Goal: Transaction & Acquisition: Purchase product/service

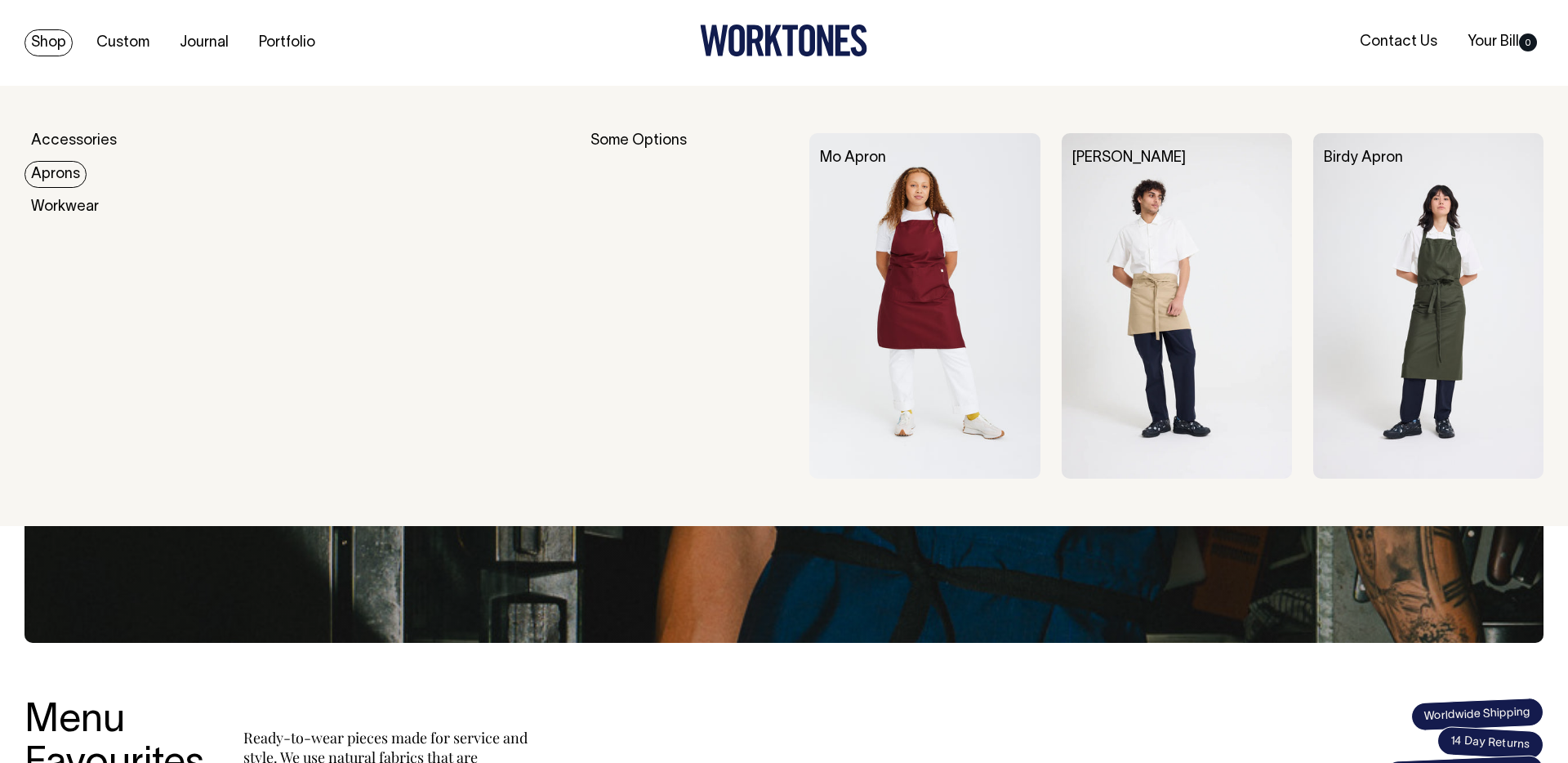
click at [39, 163] on link "Aprons" at bounding box center [56, 174] width 62 height 27
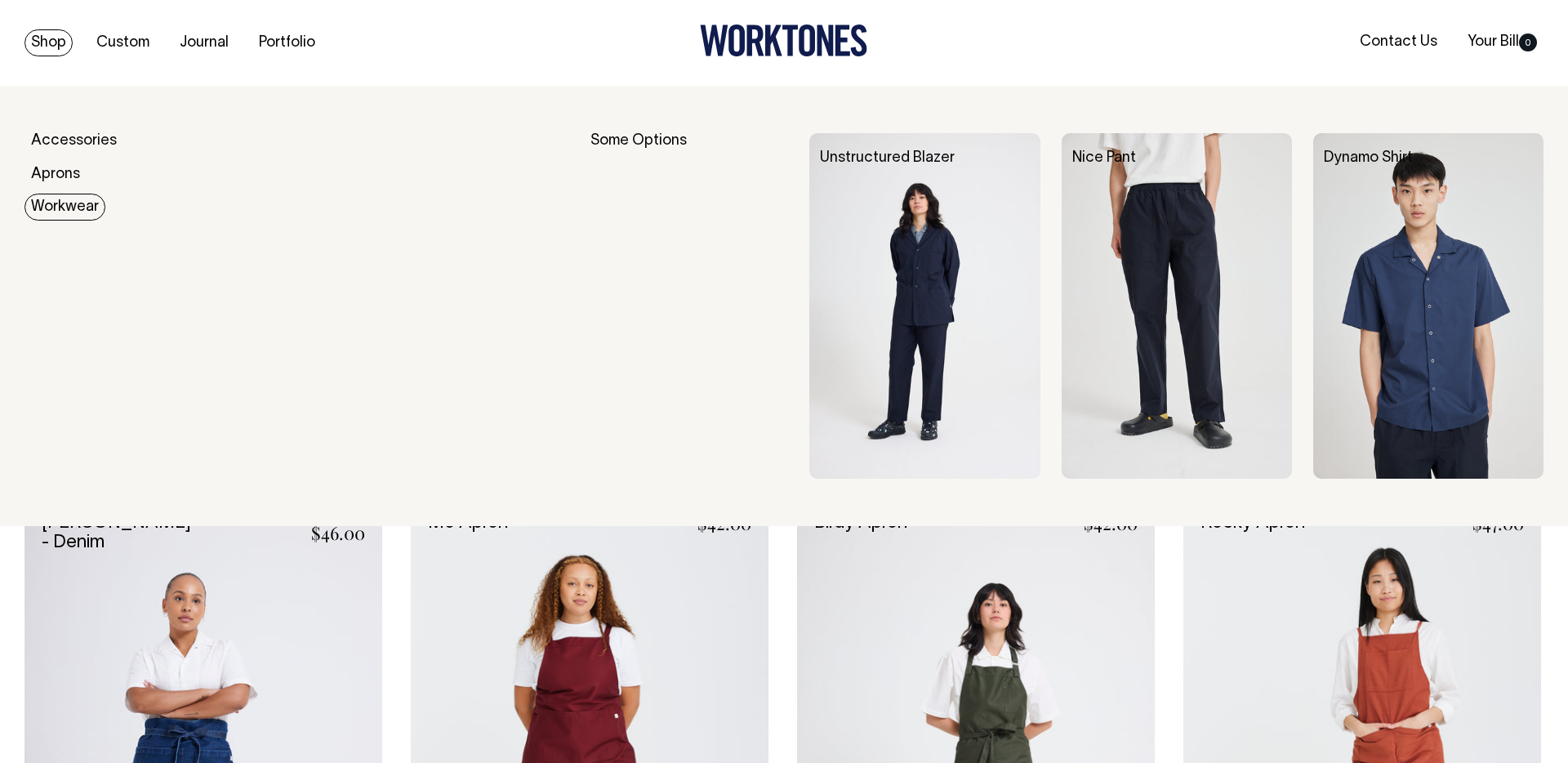
click at [52, 202] on link "Workwear" at bounding box center [65, 207] width 80 height 27
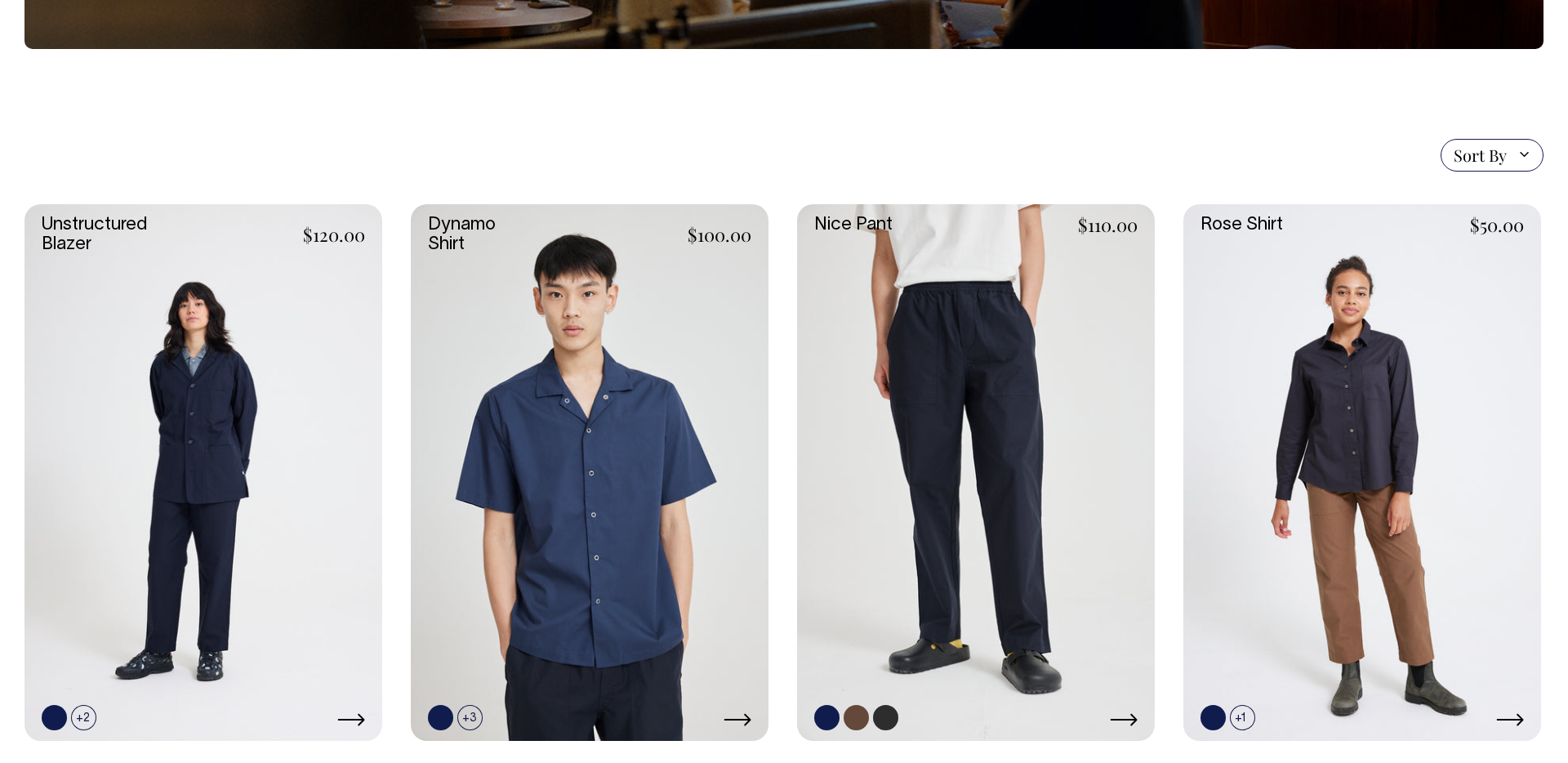
scroll to position [343, 0]
click at [681, 442] on link at bounding box center [589, 472] width 358 height 537
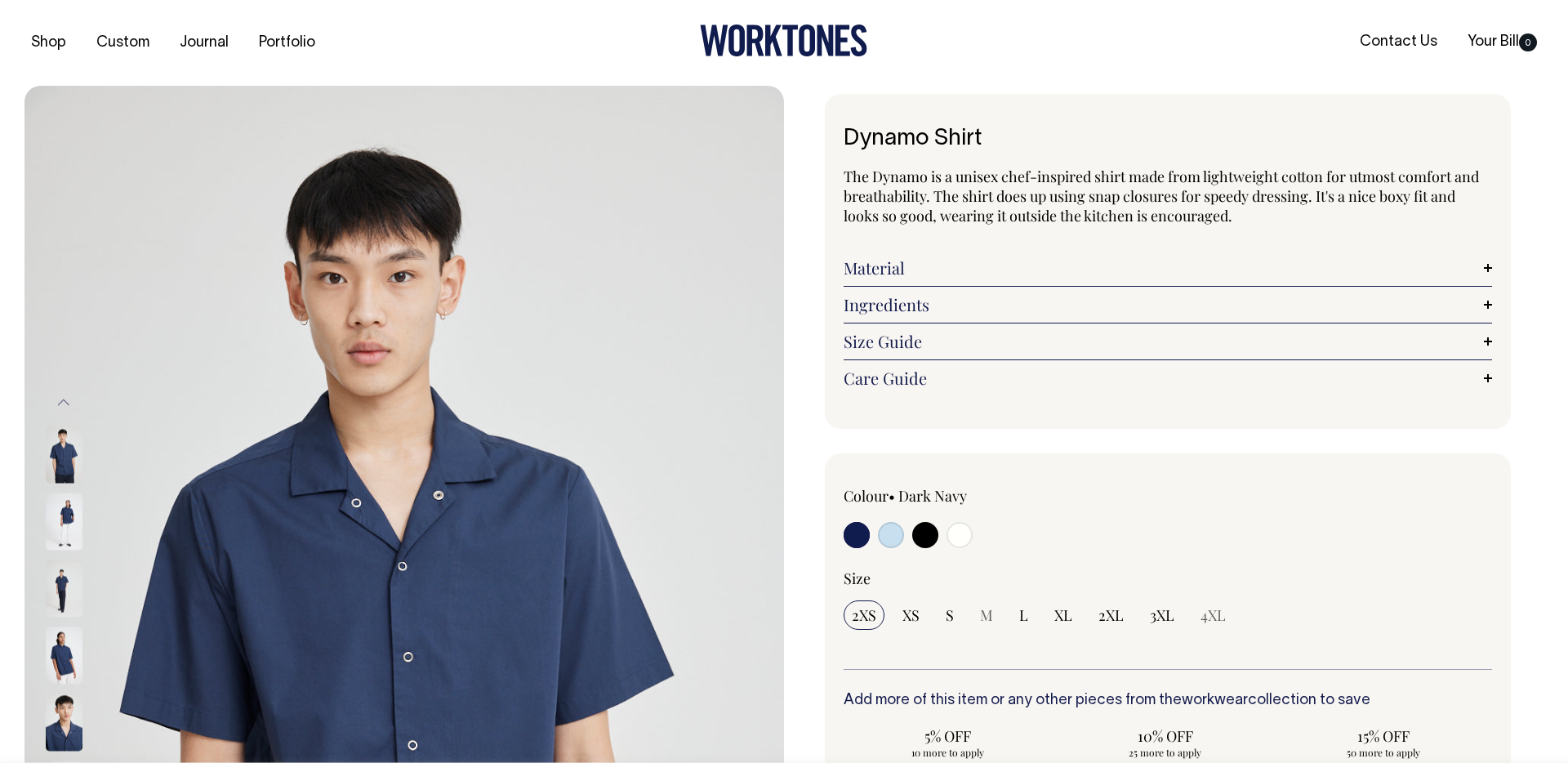
click at [965, 532] on input "radio" at bounding box center [960, 535] width 26 height 26
radio input "true"
select select "Off-White"
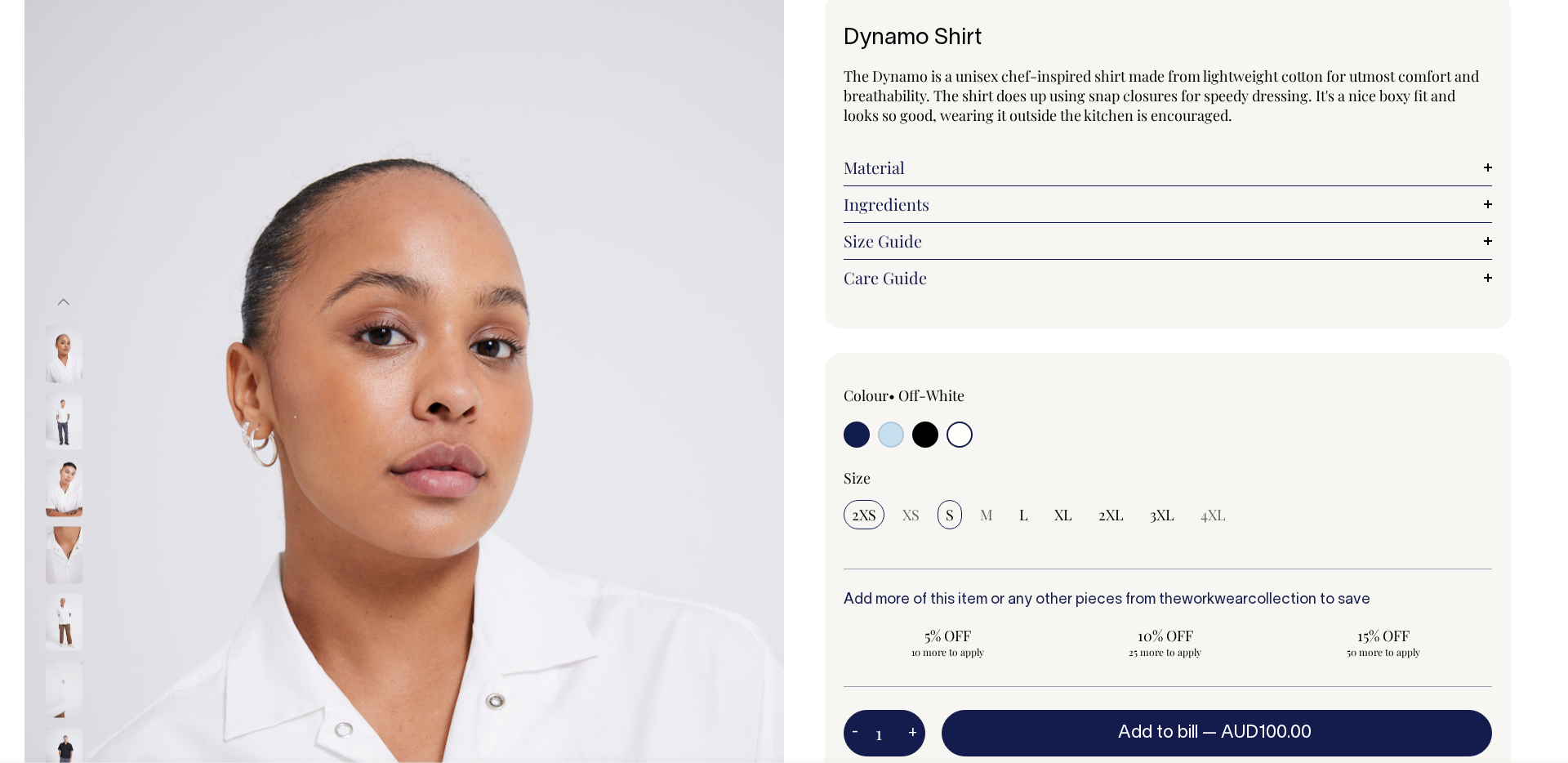
scroll to position [101, 0]
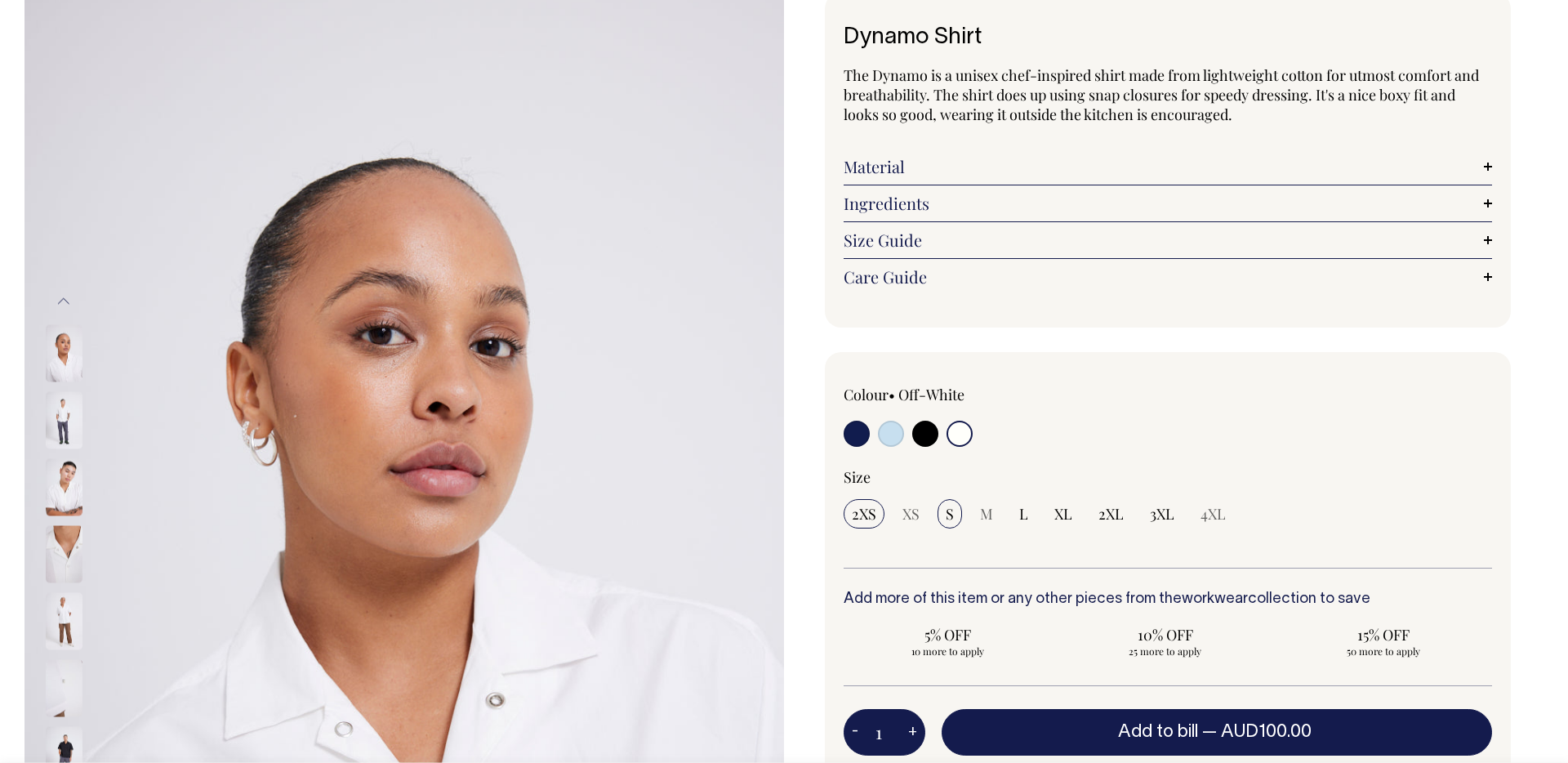
click at [946, 512] on span "S" at bounding box center [950, 514] width 8 height 20
click at [946, 512] on input "S" at bounding box center [950, 514] width 25 height 30
radio input "true"
select select "S"
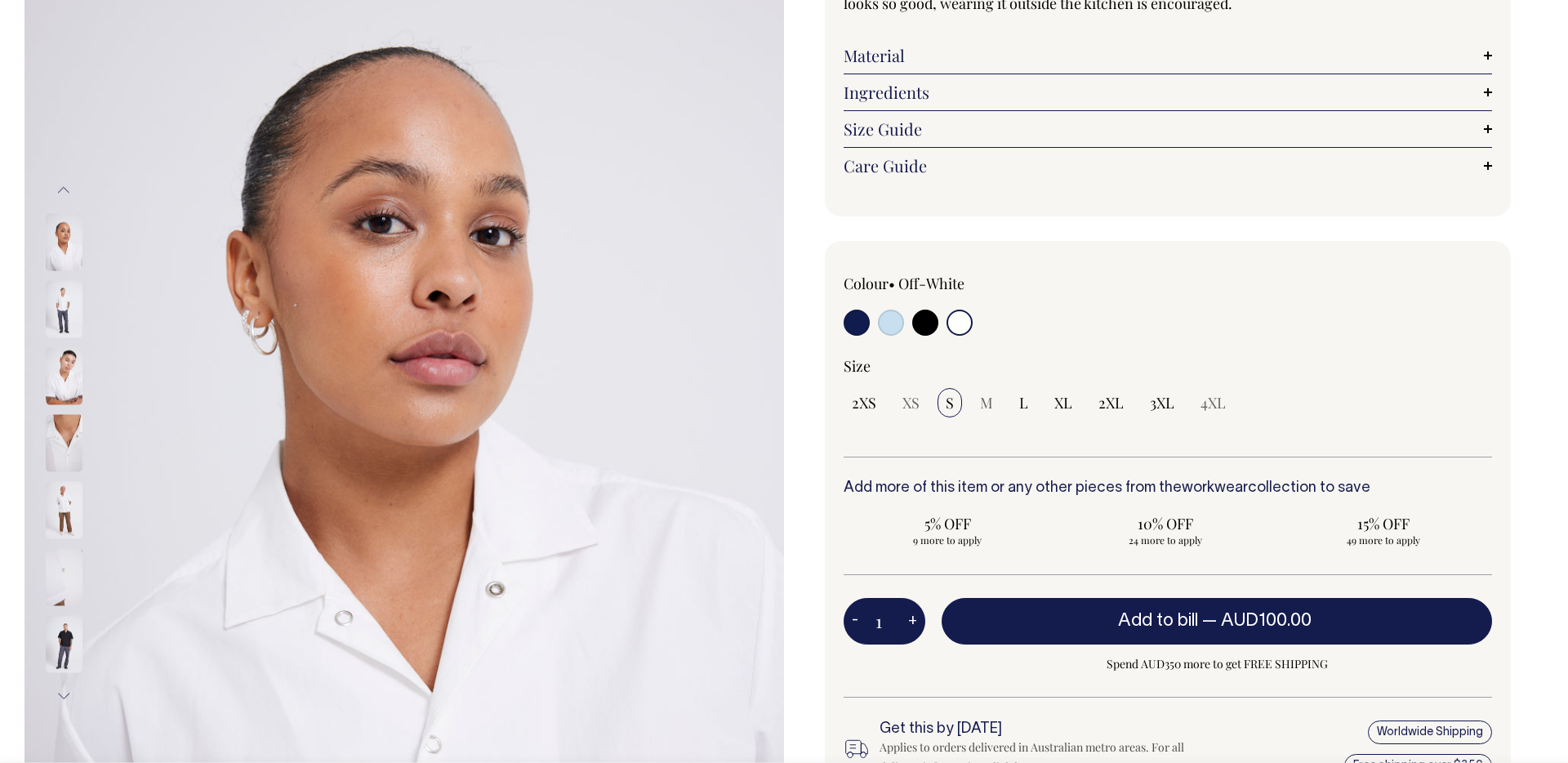
scroll to position [214, 0]
click at [892, 630] on input "1" at bounding box center [884, 620] width 81 height 46
drag, startPoint x: 892, startPoint y: 628, endPoint x: 882, endPoint y: 628, distance: 10.0
click at [883, 628] on input "1" at bounding box center [884, 620] width 81 height 46
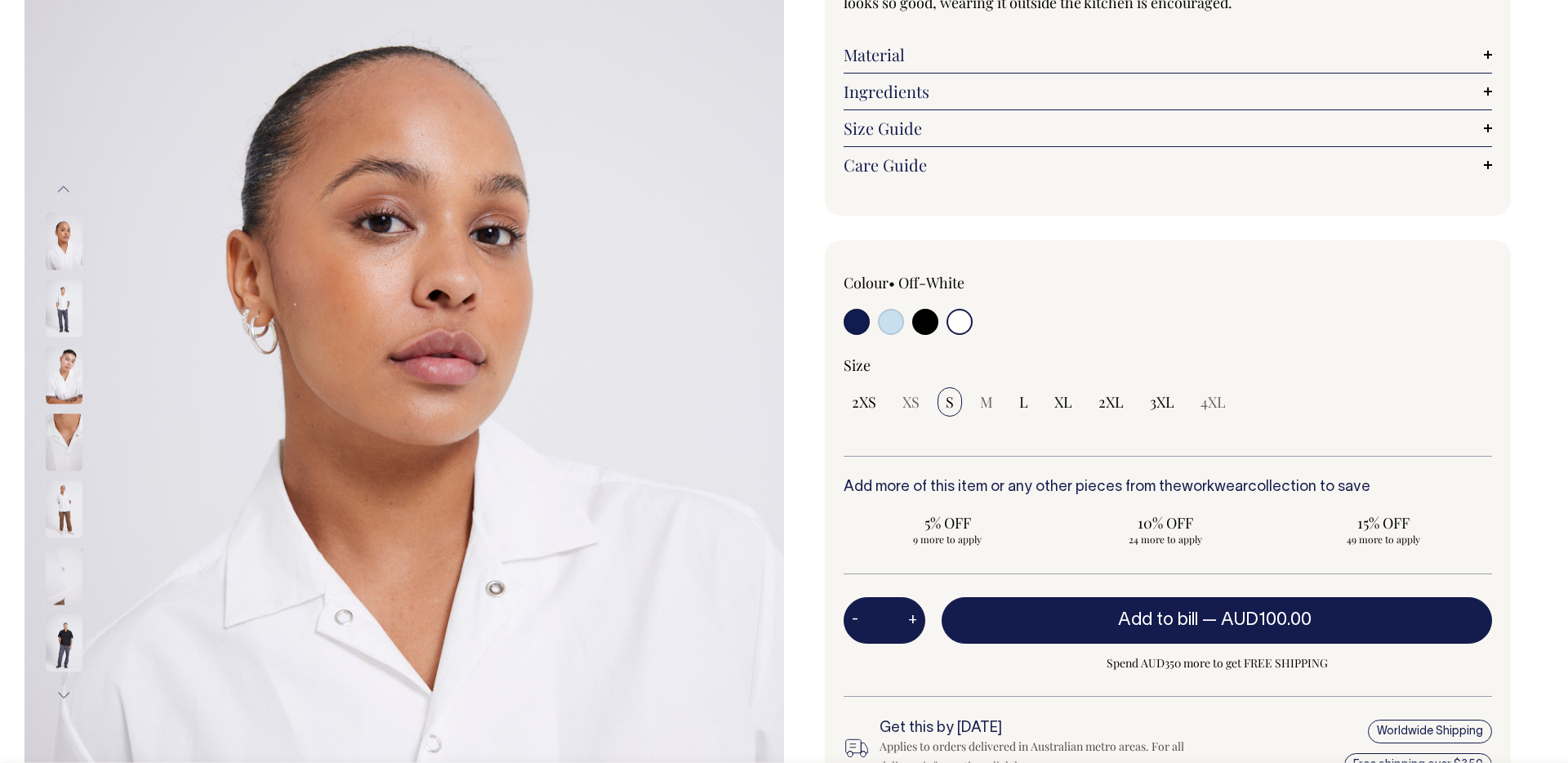
scroll to position [0, 0]
type input "25"
radio input "true"
type input "25"
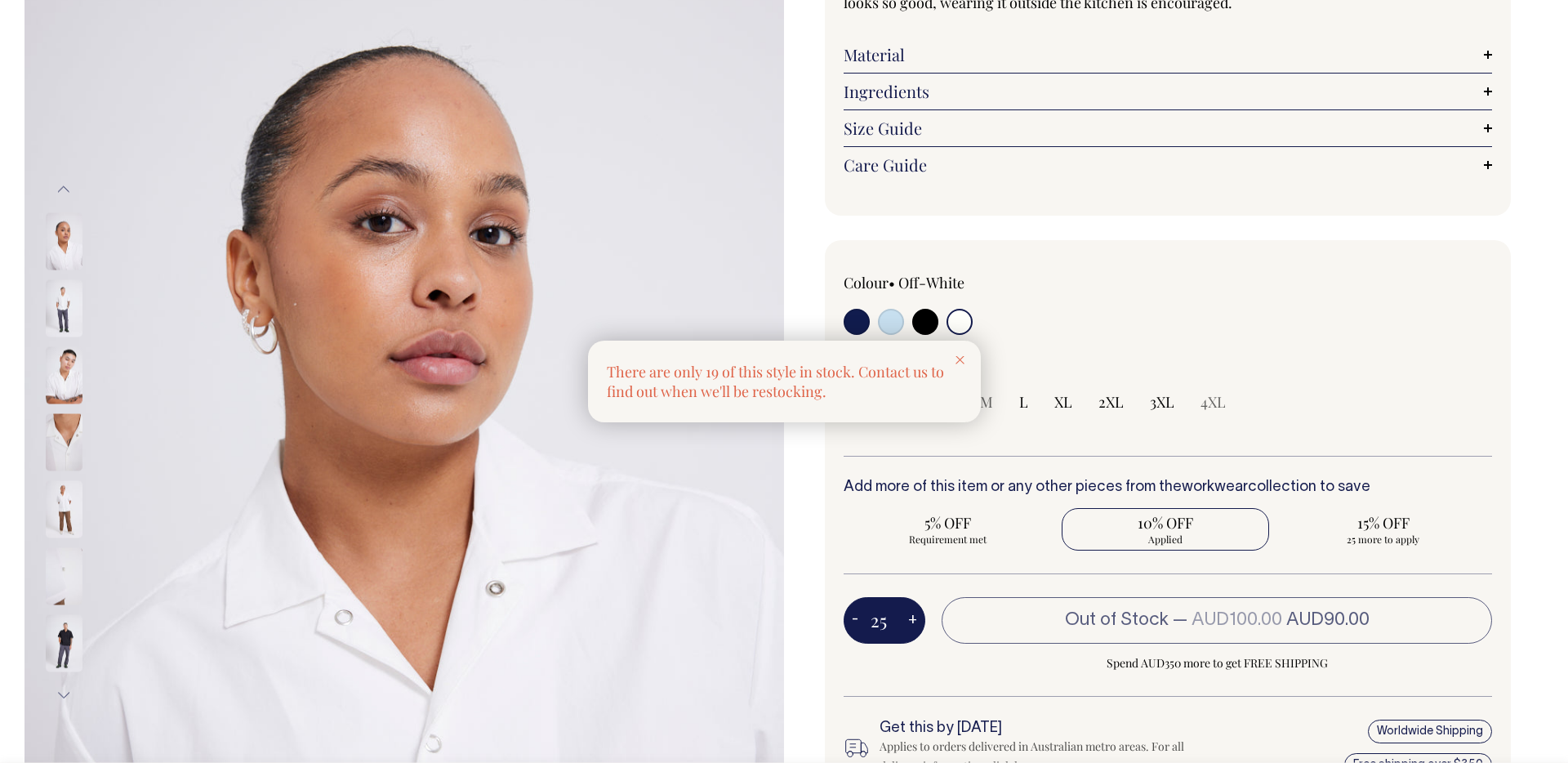
click at [965, 358] on div at bounding box center [960, 359] width 42 height 36
